Goal: Task Accomplishment & Management: Manage account settings

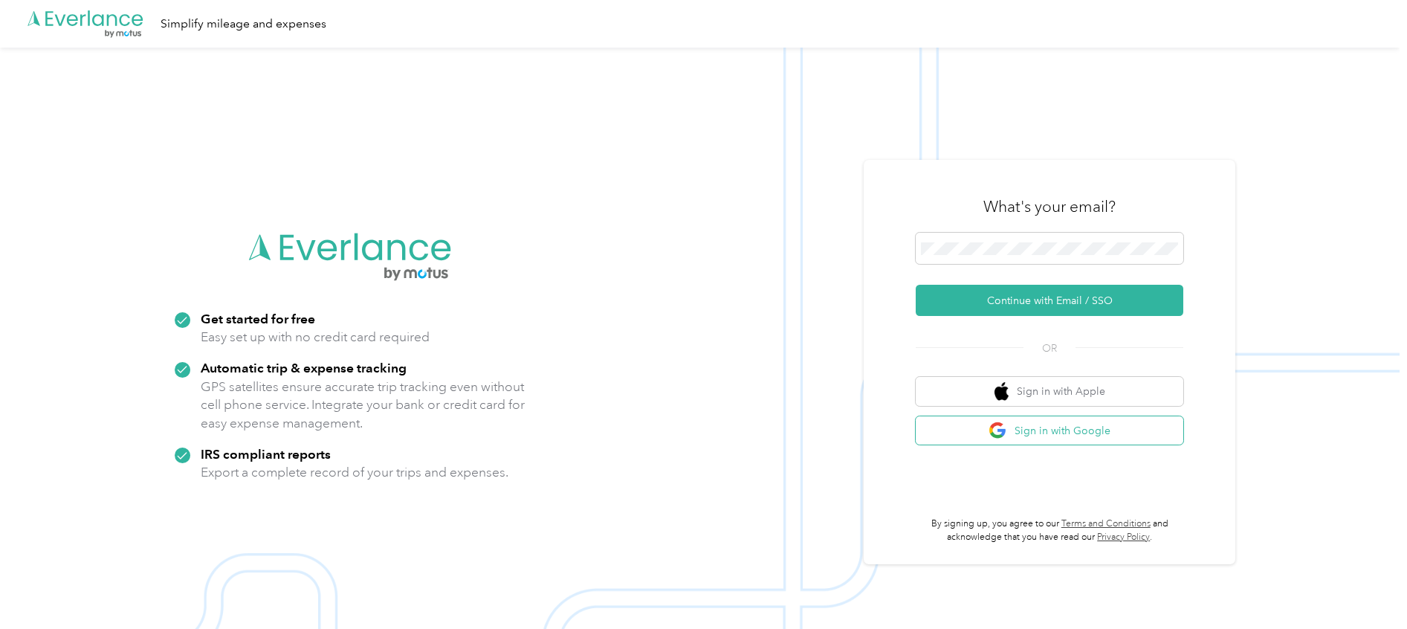
click at [1141, 441] on button "Sign in with Google" at bounding box center [1049, 430] width 268 height 29
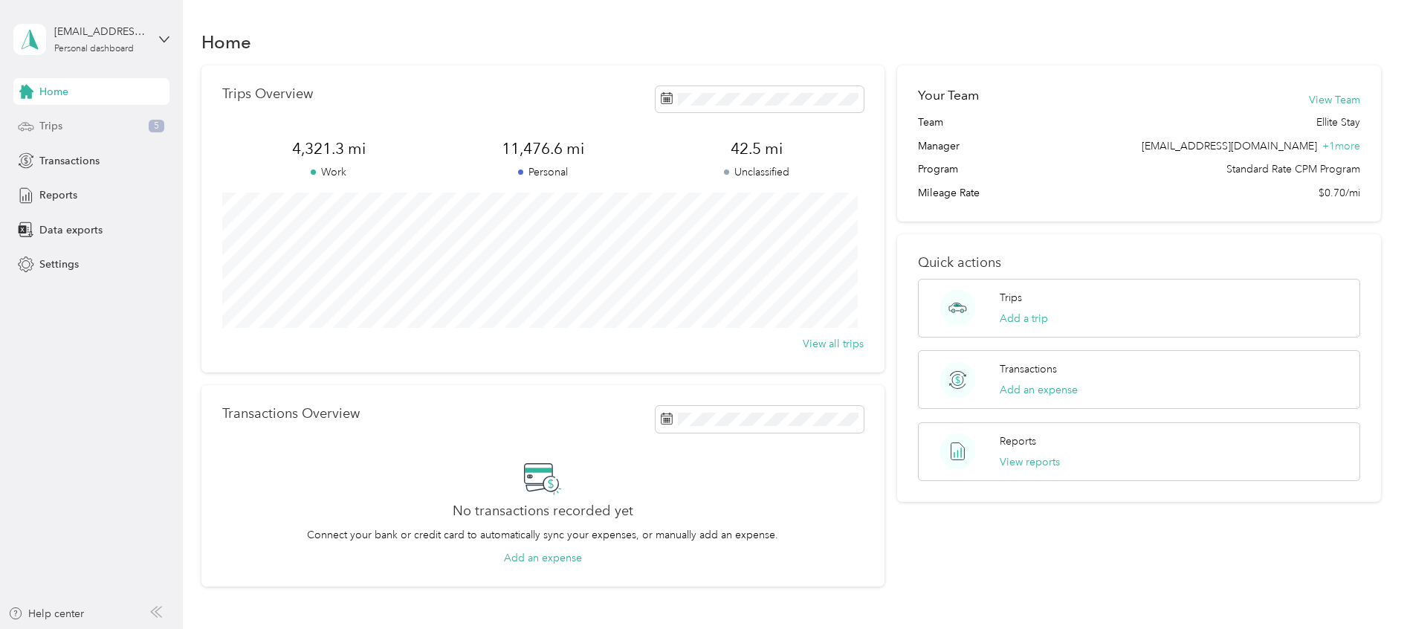
click at [53, 131] on span "Trips" at bounding box center [50, 126] width 23 height 16
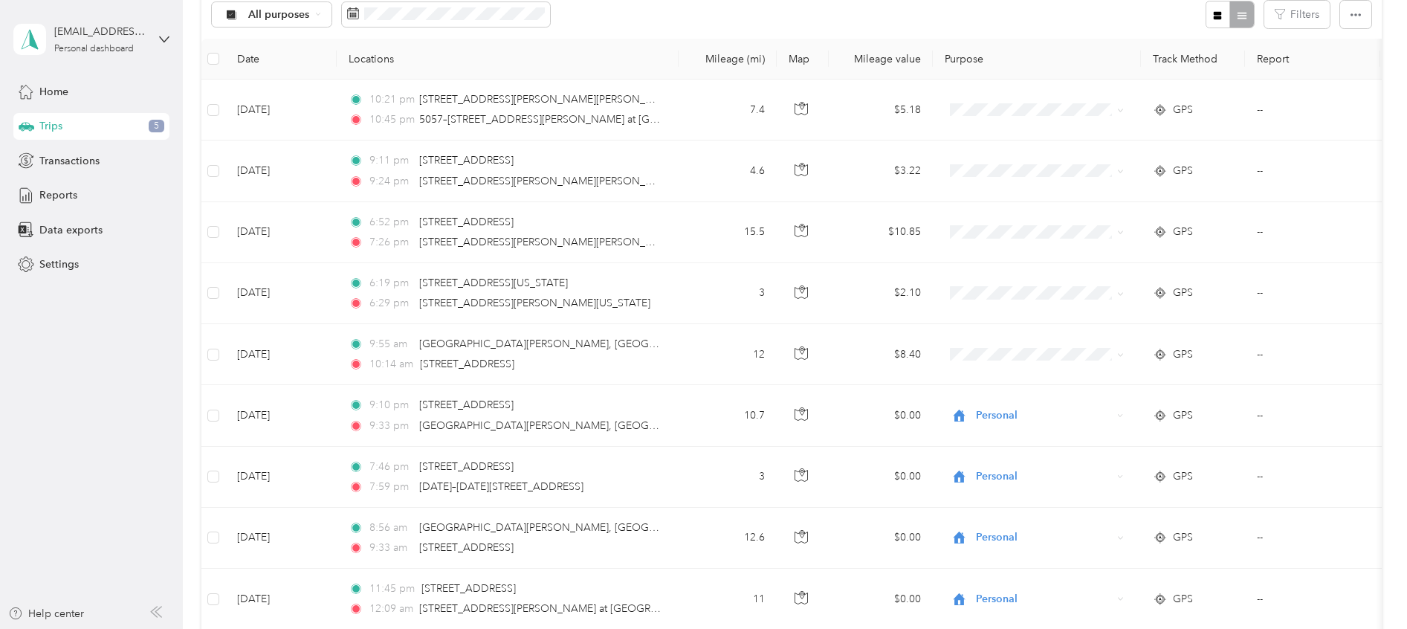
scroll to position [173, 0]
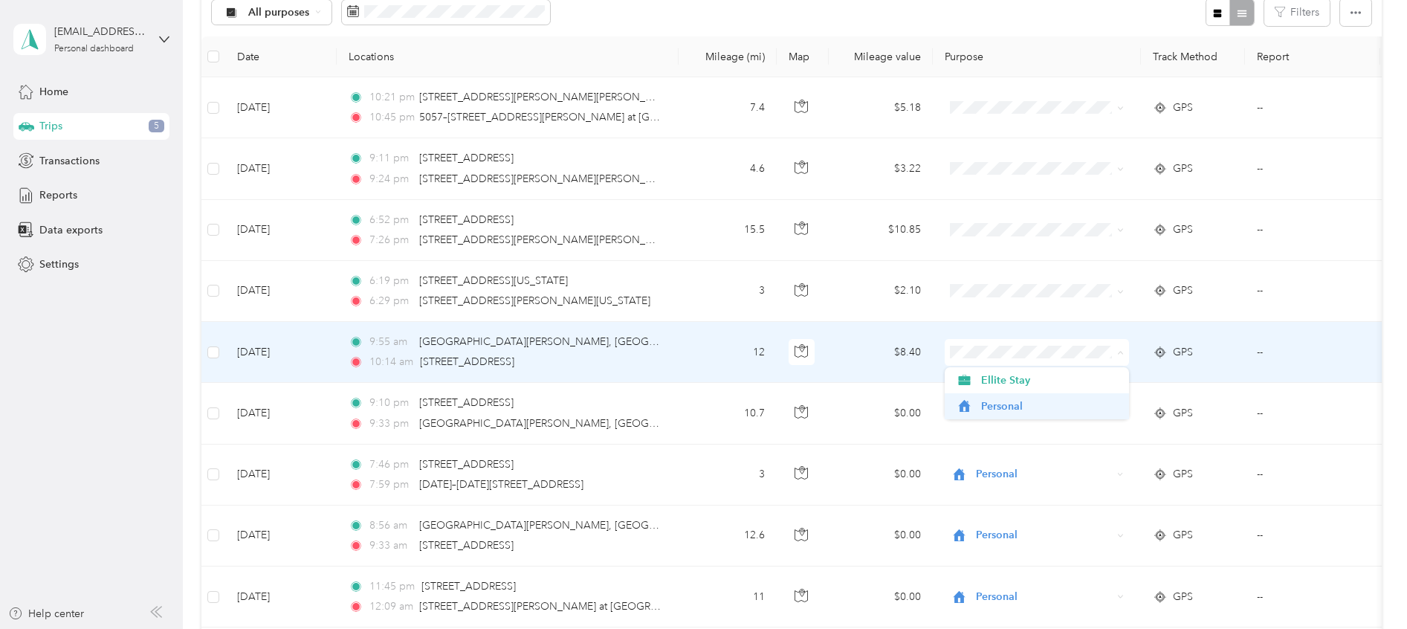
click at [1065, 401] on span "Personal" at bounding box center [1049, 406] width 137 height 16
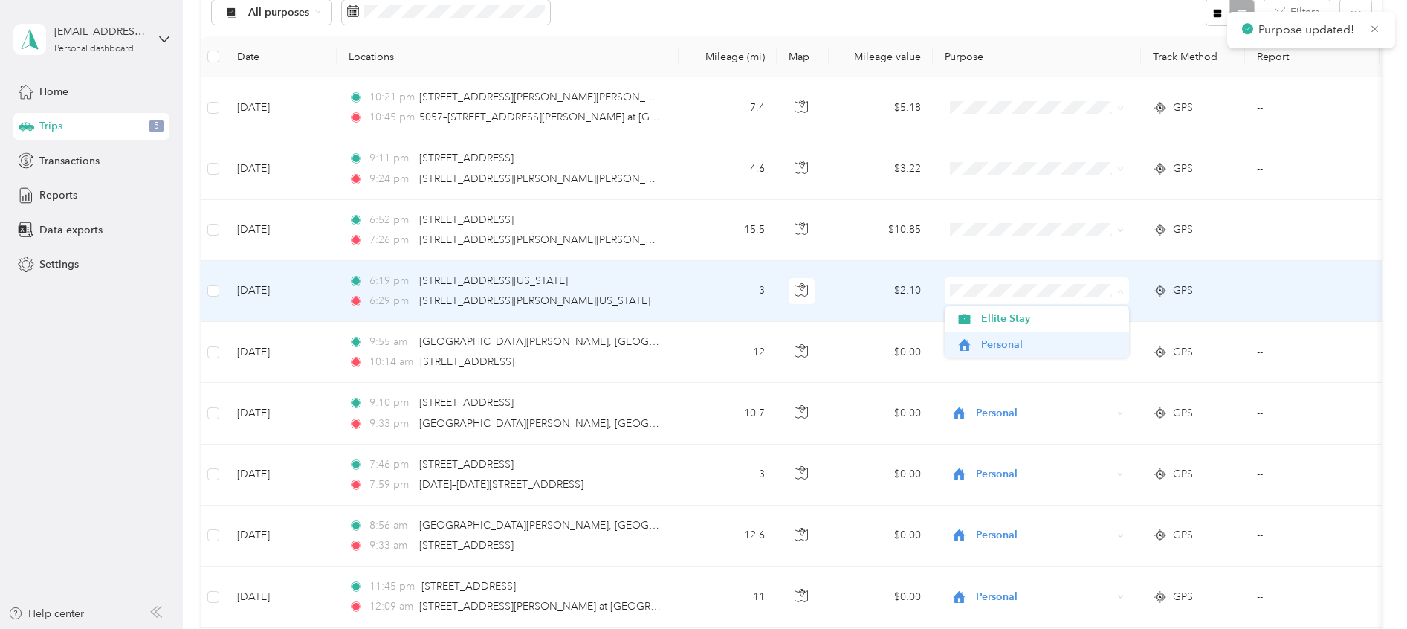
click at [1028, 344] on span "Personal" at bounding box center [1049, 345] width 137 height 16
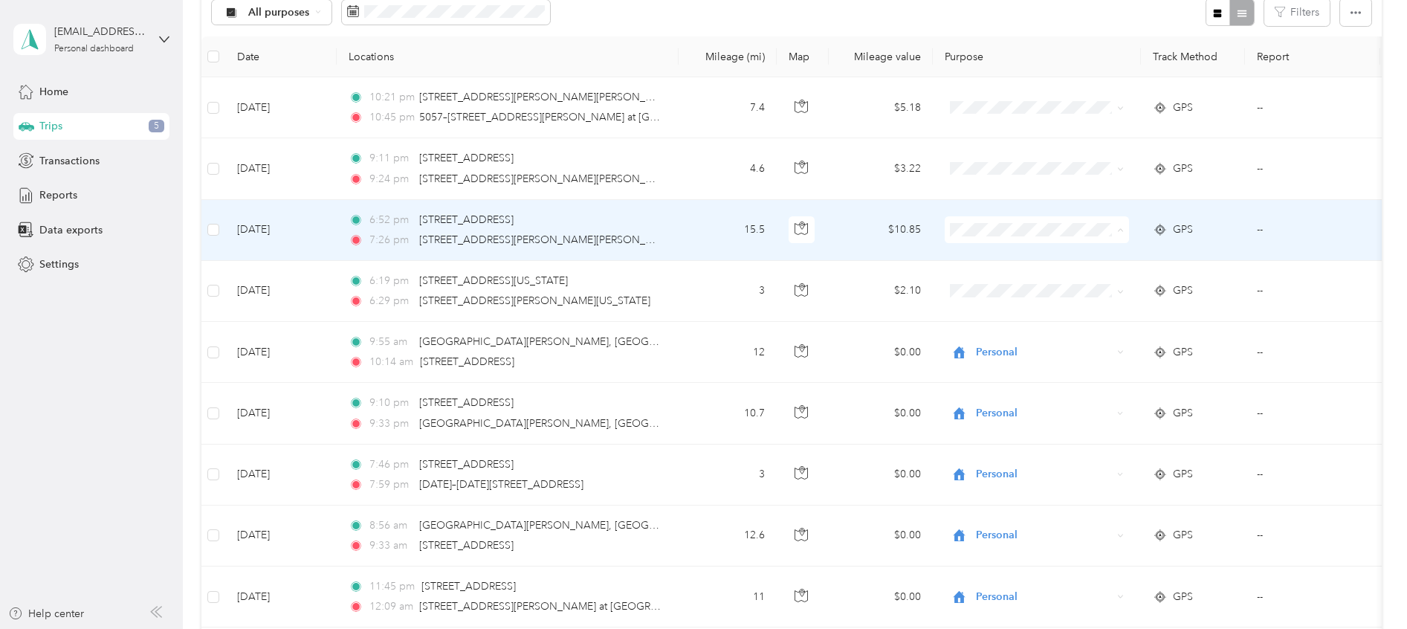
click at [1033, 288] on span "Personal" at bounding box center [1049, 284] width 137 height 16
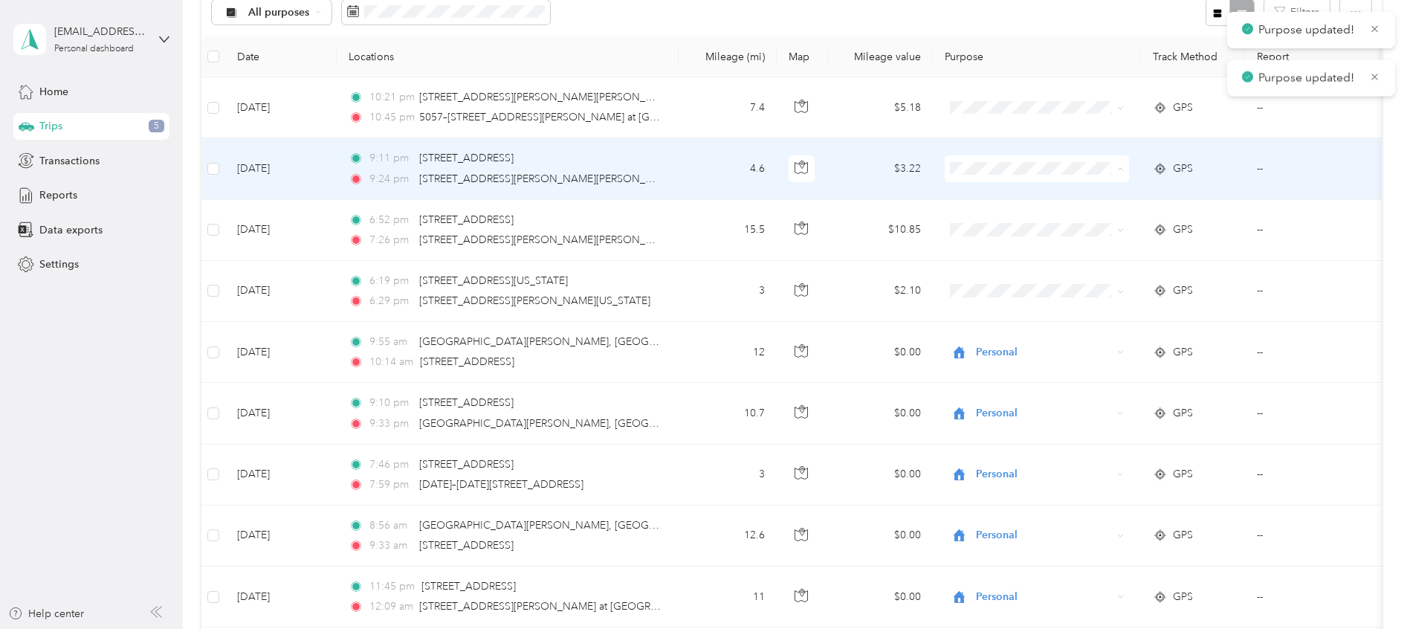
click at [1034, 230] on span "Personal" at bounding box center [1049, 223] width 137 height 16
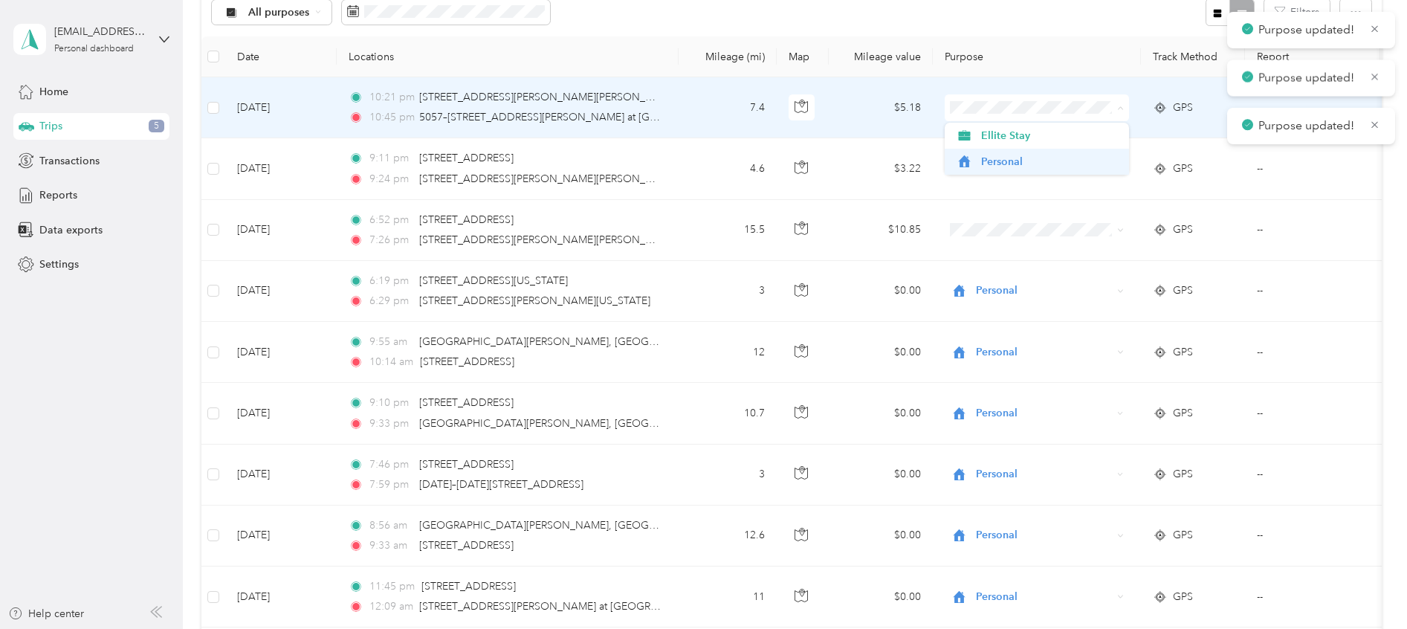
click at [1048, 164] on span "Personal" at bounding box center [1049, 162] width 137 height 16
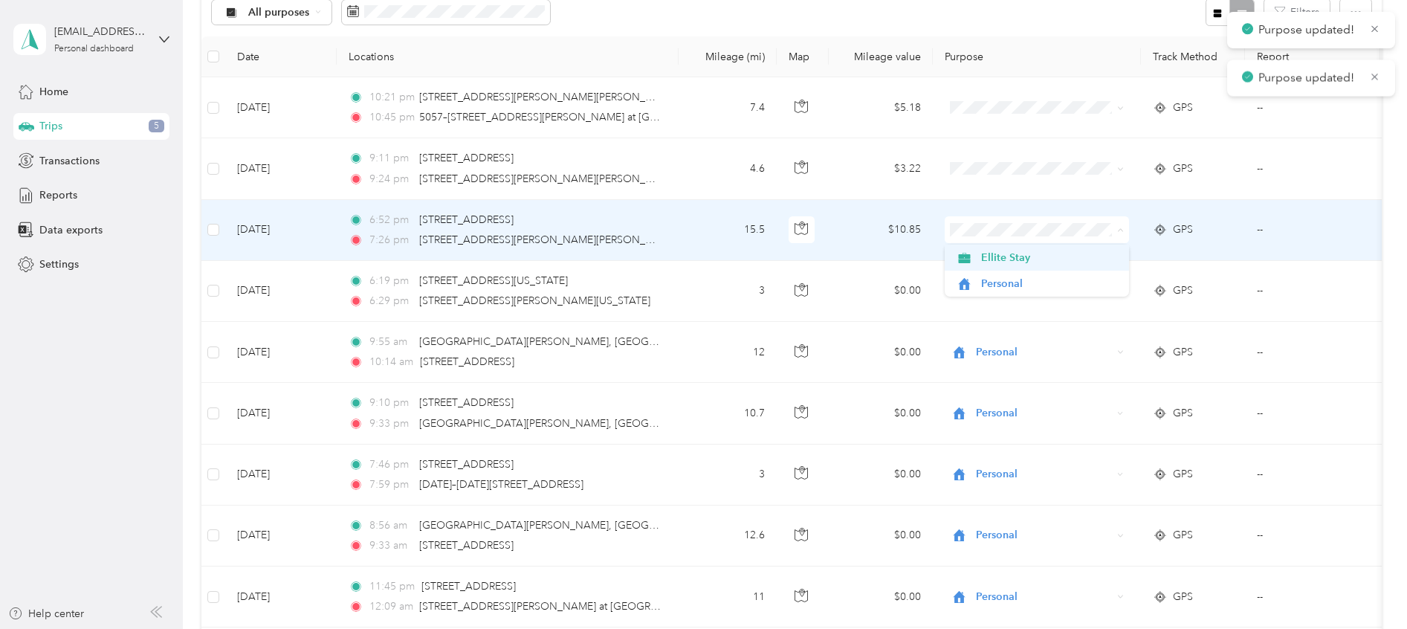
click at [1039, 259] on span "Ellite Stay" at bounding box center [1049, 258] width 137 height 16
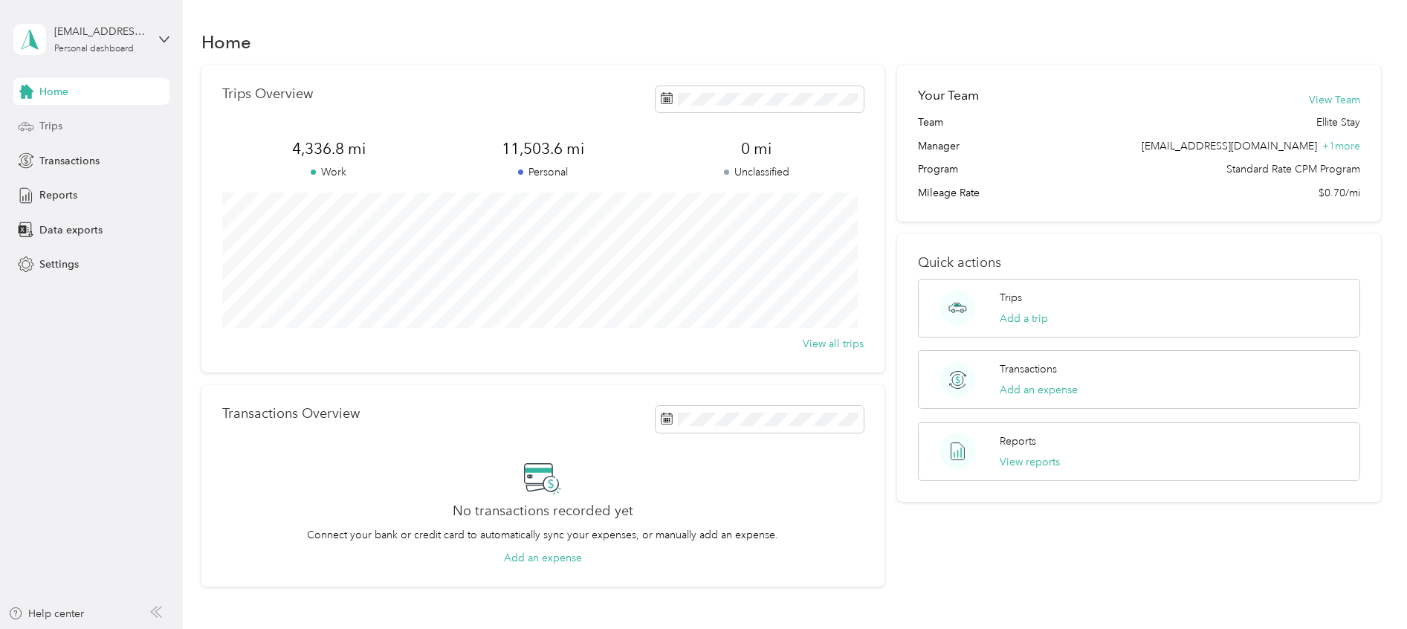
click at [65, 132] on div "Trips" at bounding box center [91, 126] width 156 height 27
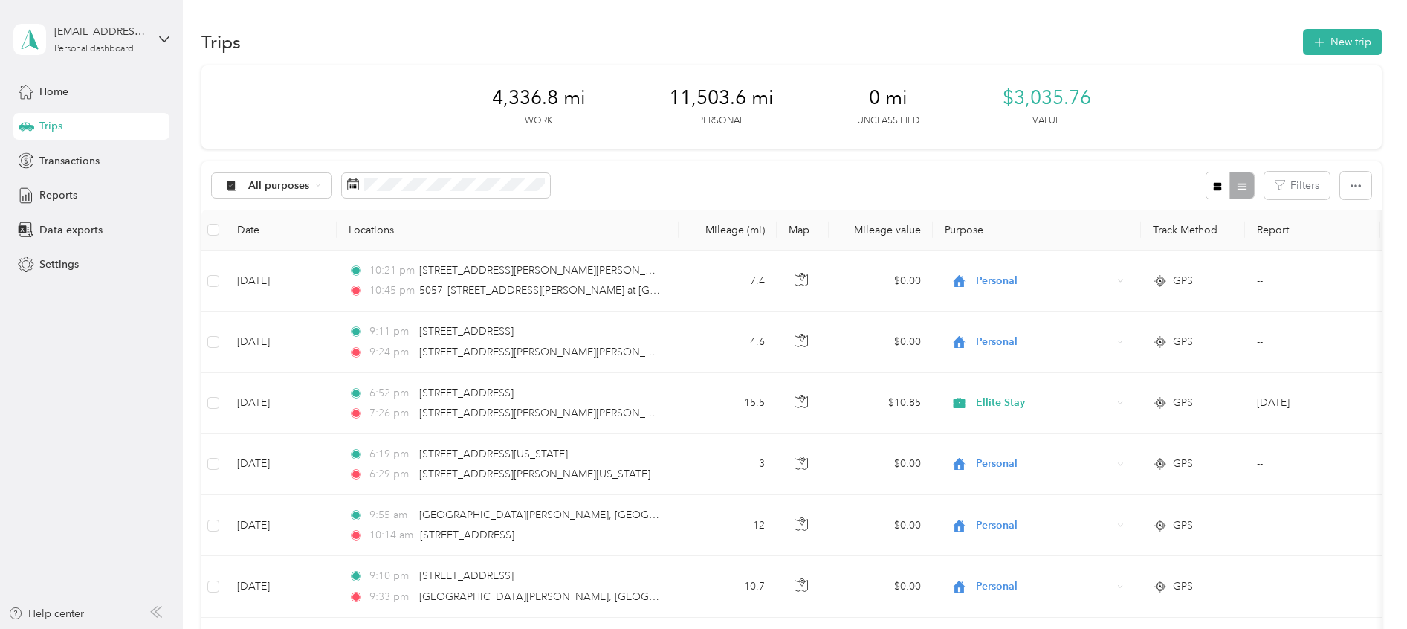
click at [1054, 398] on span "Ellite Stay" at bounding box center [1044, 403] width 136 height 16
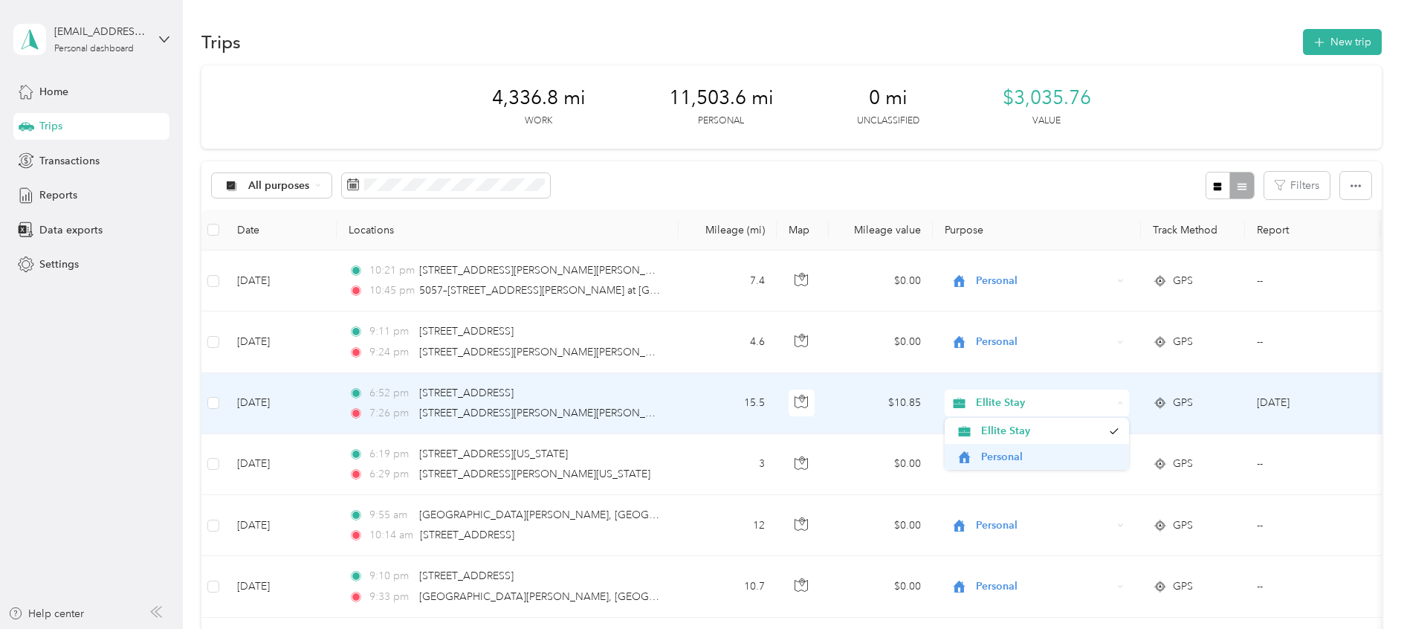
click at [1044, 459] on span "Personal" at bounding box center [1049, 457] width 137 height 16
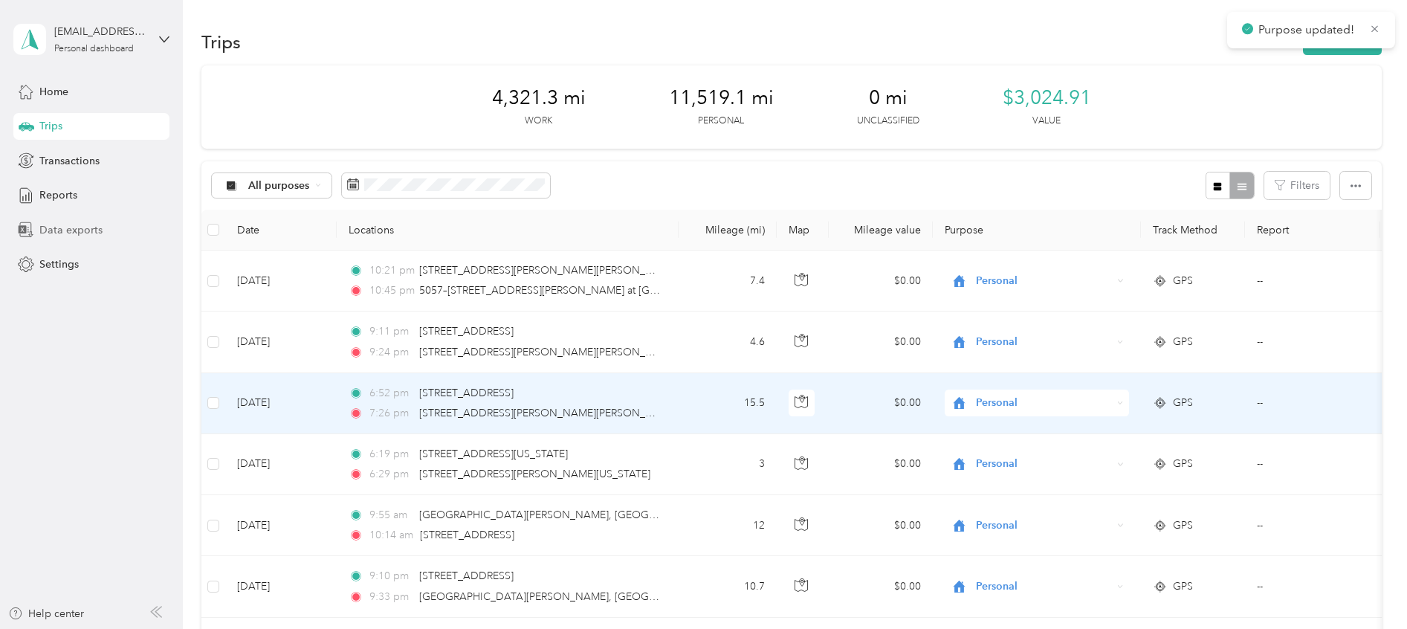
click at [96, 239] on div "Data exports" at bounding box center [91, 229] width 156 height 27
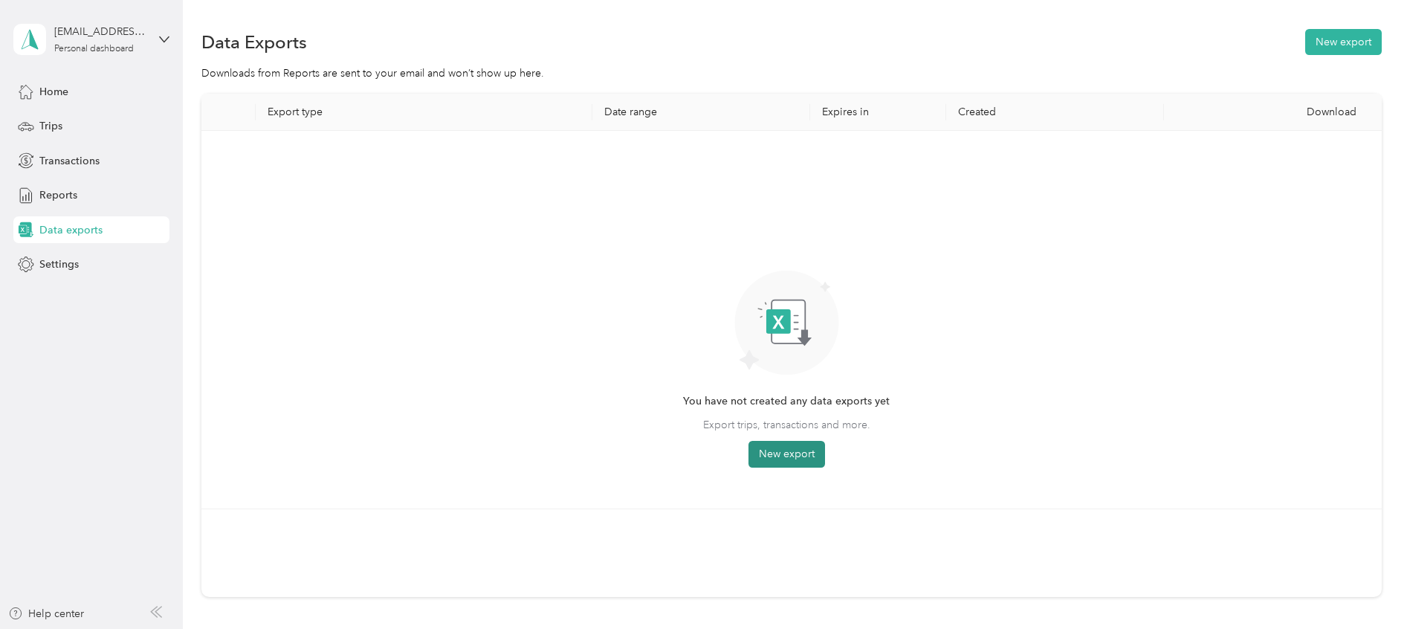
click at [776, 453] on button "New export" at bounding box center [786, 454] width 77 height 27
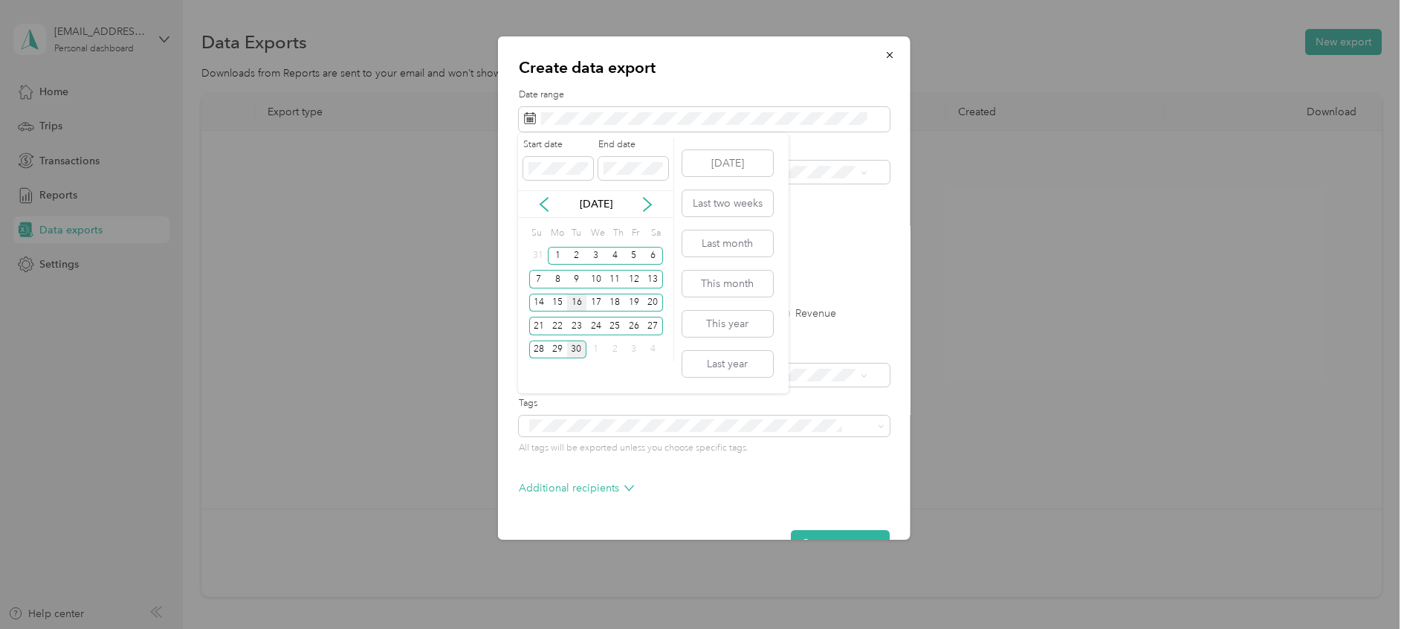
click at [581, 306] on div "16" at bounding box center [576, 303] width 19 height 19
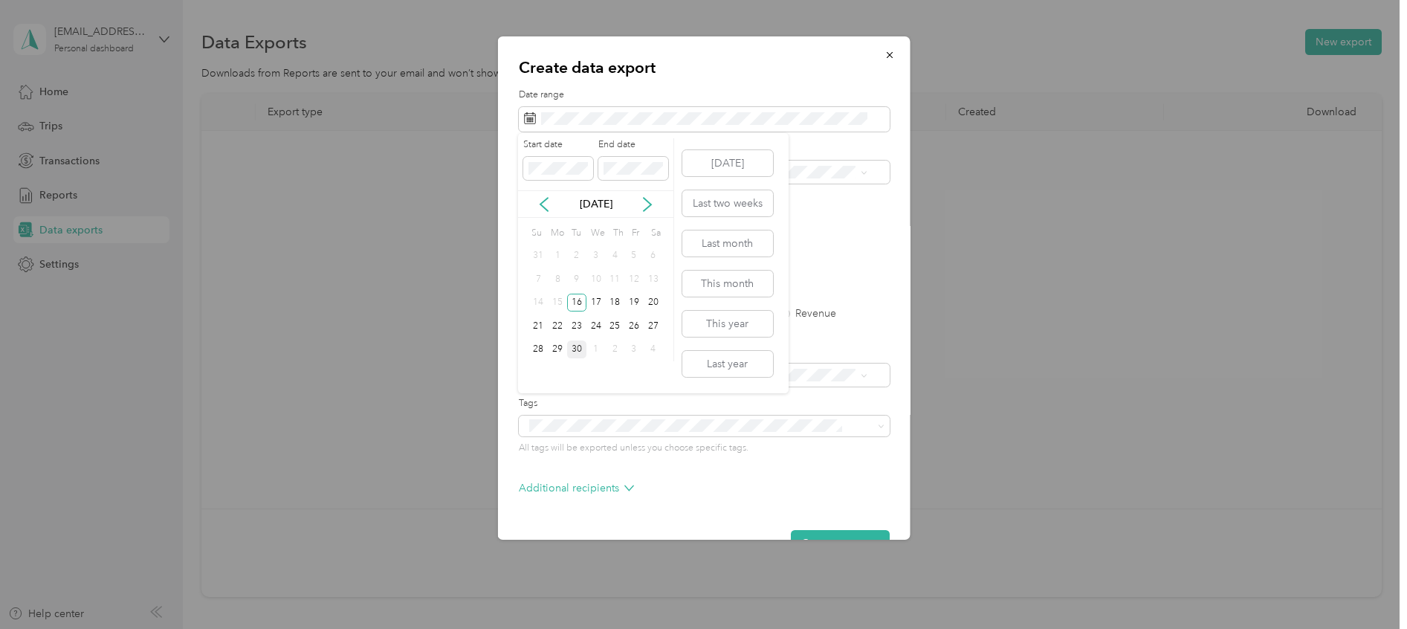
click at [574, 346] on div "30" at bounding box center [576, 349] width 19 height 19
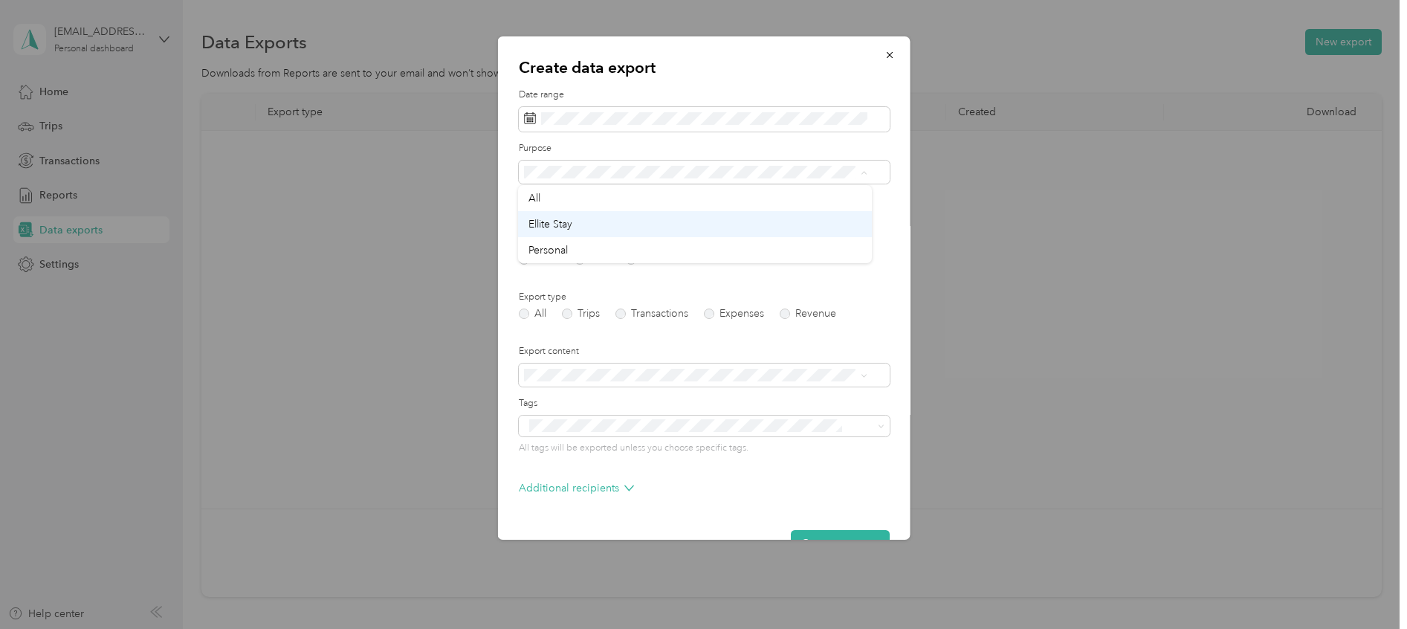
click at [636, 230] on div "Ellite Stay" at bounding box center [694, 224] width 333 height 16
click at [640, 259] on label "PDF" at bounding box center [643, 259] width 36 height 10
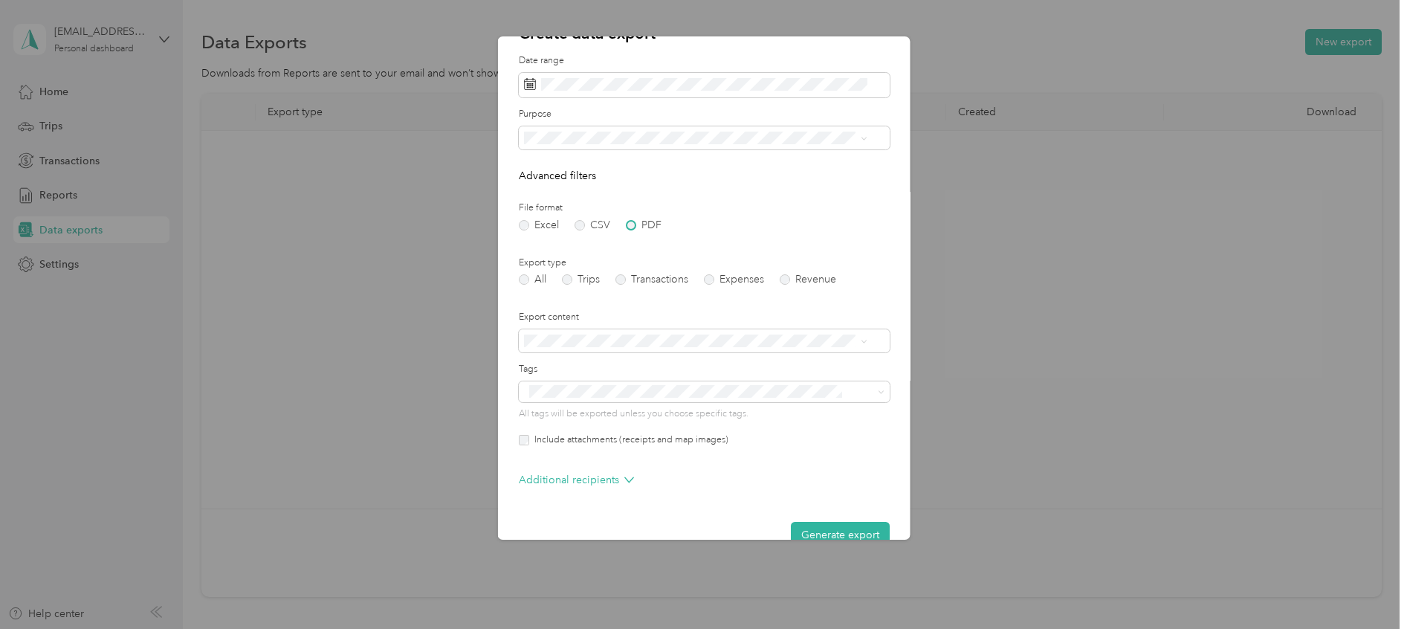
scroll to position [63, 0]
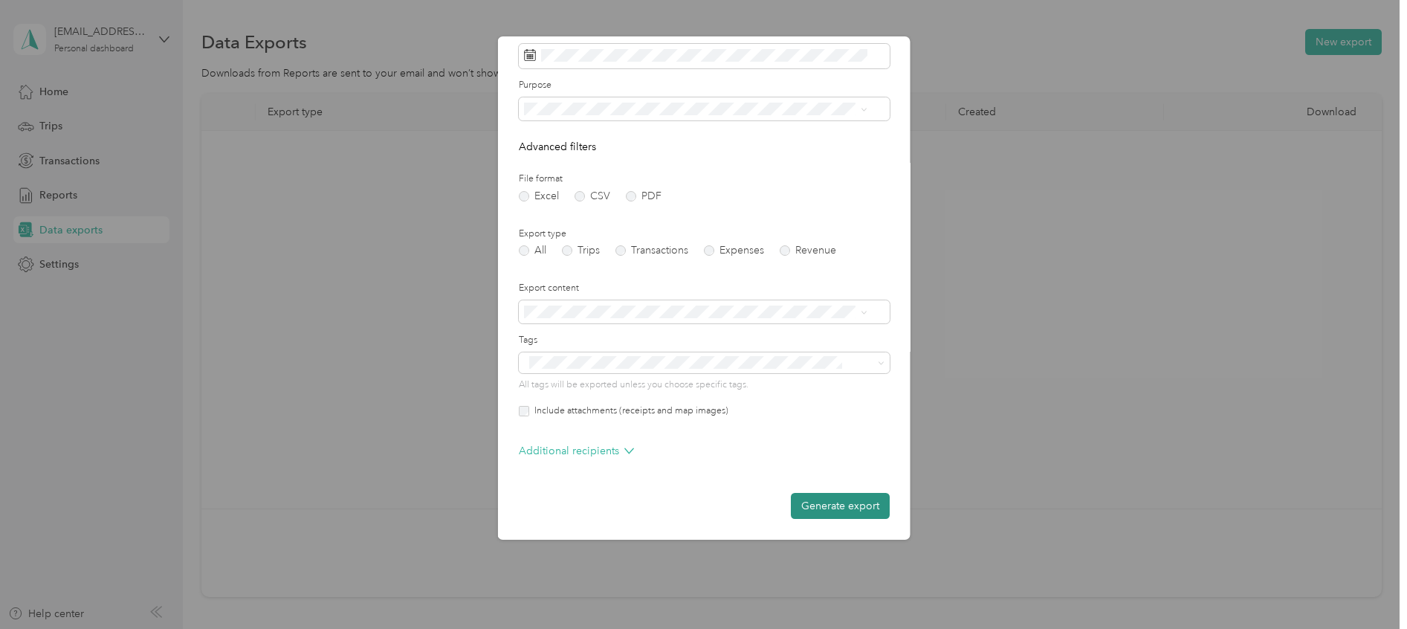
click at [842, 507] on button "Generate export" at bounding box center [839, 506] width 99 height 26
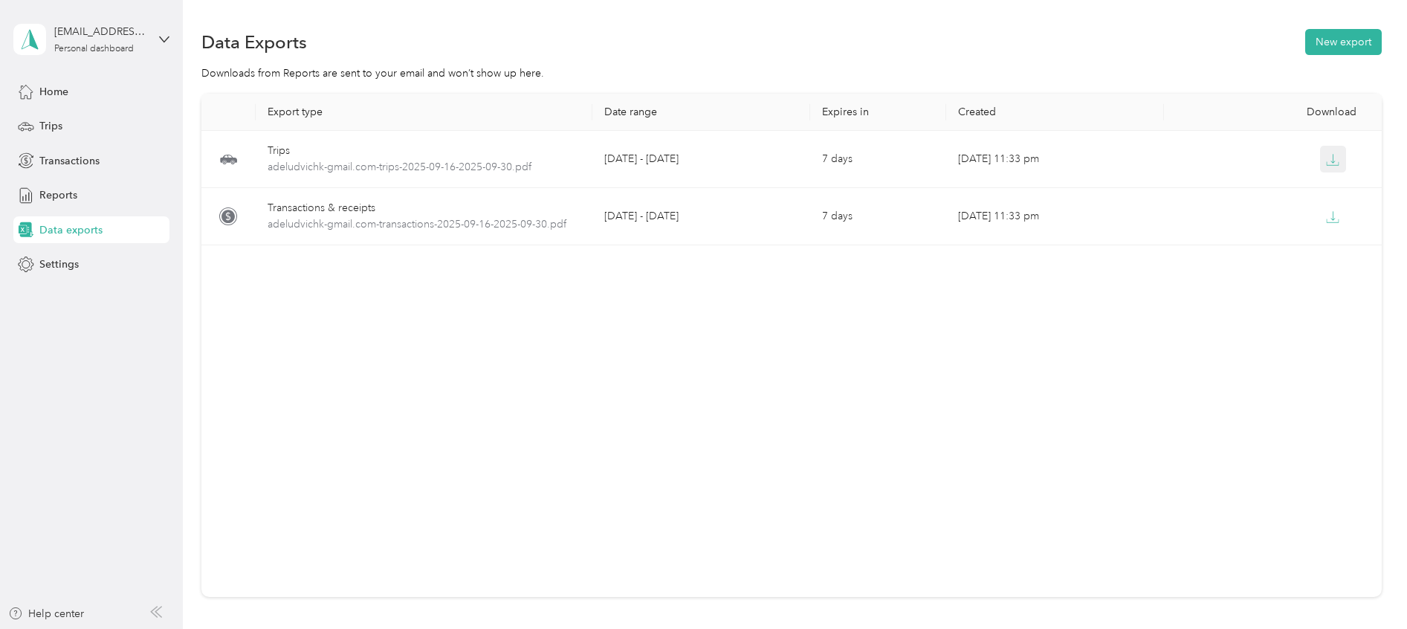
click at [1326, 163] on icon "button" at bounding box center [1332, 159] width 13 height 13
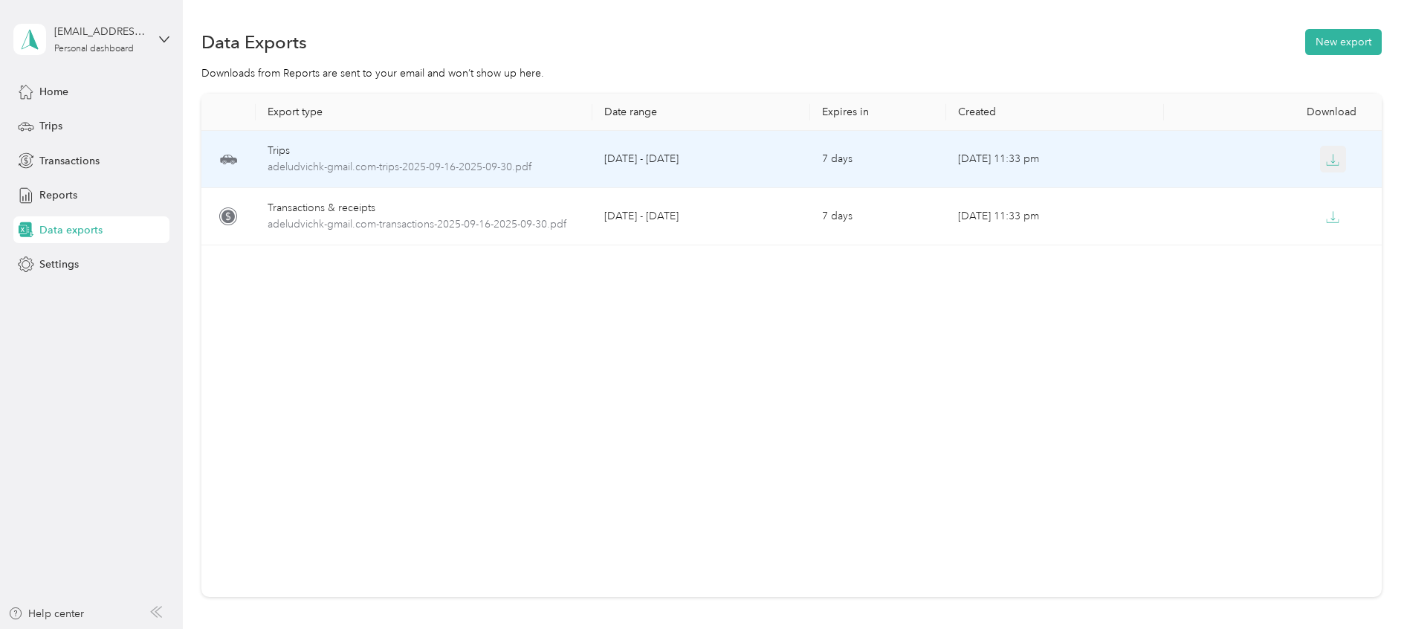
click at [1326, 163] on icon "button" at bounding box center [1332, 159] width 13 height 13
click at [1326, 165] on icon "button" at bounding box center [1332, 163] width 12 height 3
